Goal: Task Accomplishment & Management: Complete application form

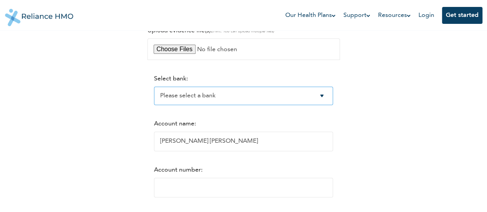
drag, startPoint x: 0, startPoint y: 0, endPoint x: 292, endPoint y: 90, distance: 306.1
click at [292, 90] on select "Please select a bank Access Bank Plc. Citibank Nigeria Limited Access Bank (Dia…" at bounding box center [243, 96] width 179 height 18
click at [154, 87] on select "Please select a bank Access Bank Plc. Citibank Nigeria Limited Access Bank (Dia…" at bounding box center [243, 96] width 179 height 18
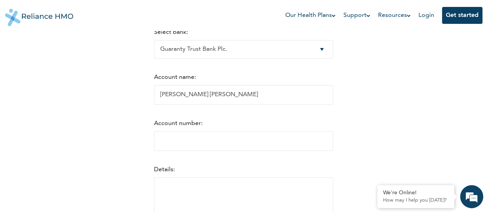
scroll to position [150, 0]
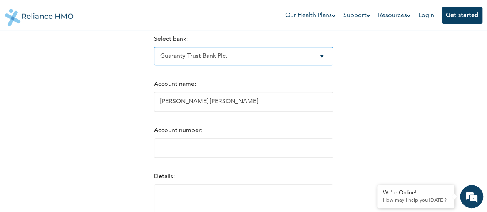
click at [233, 61] on select "Please select a bank Access Bank Plc. Citibank Nigeria Limited Access Bank (Dia…" at bounding box center [243, 56] width 179 height 18
select select "1"
click at [154, 48] on select "Please select a bank Access Bank Plc. Citibank Nigeria Limited Access Bank (Dia…" at bounding box center [243, 56] width 179 height 18
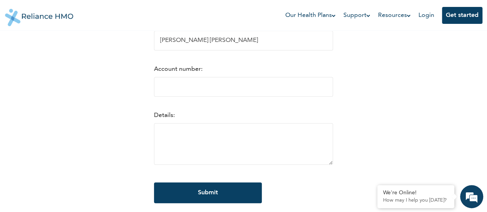
scroll to position [212, 0]
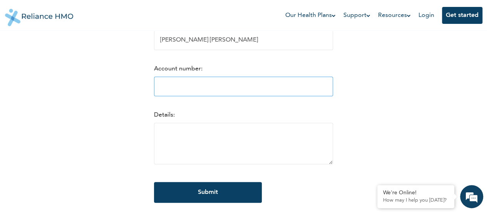
click at [209, 84] on input "Account number:" at bounding box center [243, 87] width 179 height 20
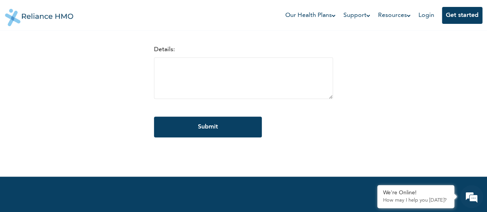
scroll to position [277, 0]
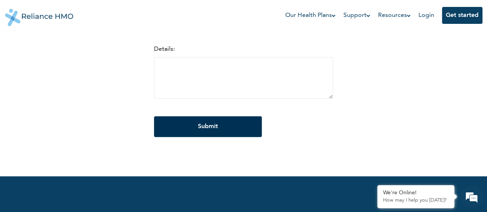
type input "-2"
click at [207, 126] on input "Submit" at bounding box center [208, 126] width 108 height 21
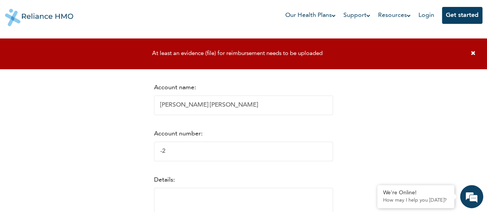
scroll to position [143, 0]
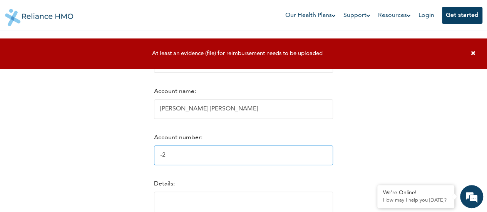
click at [229, 163] on input "-2" at bounding box center [243, 155] width 179 height 20
type input "3"
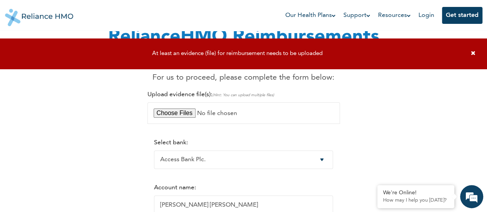
scroll to position [46, 0]
drag, startPoint x: 185, startPoint y: 114, endPoint x: 473, endPoint y: 56, distance: 293.7
click at [473, 56] on icon at bounding box center [473, 53] width 5 height 6
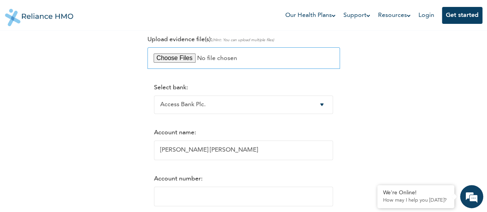
scroll to position [102, 0]
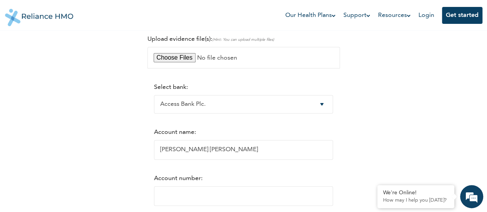
click at [439, 74] on div "RelianceHMO Reimbursements Dear [PERSON_NAME], your reimbursement of NGN 100,00…" at bounding box center [244, 132] width 468 height 391
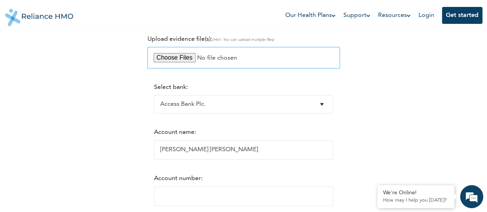
click at [165, 58] on input "file" at bounding box center [243, 58] width 192 height 22
type input "C:\fakepath\image (2).png"
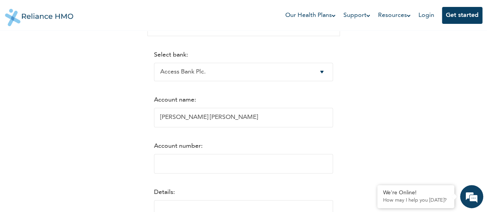
scroll to position [135, 0]
click at [218, 157] on input "Account number:" at bounding box center [243, 164] width 179 height 20
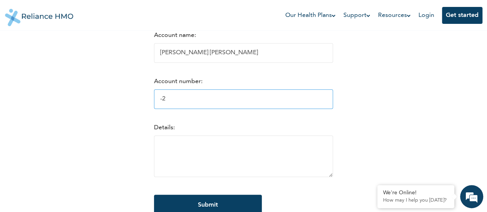
scroll to position [204, 0]
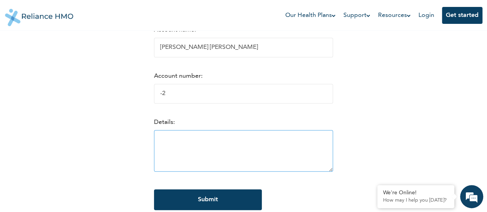
type input "-2"
click at [197, 148] on textarea at bounding box center [243, 151] width 179 height 42
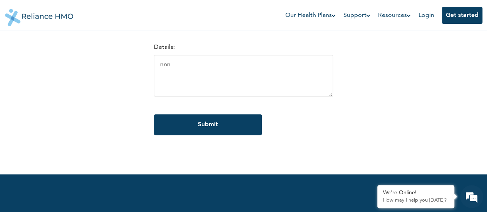
scroll to position [282, 0]
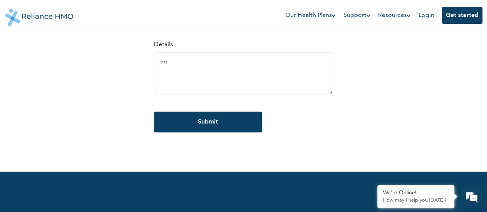
type textarea "n"
